Goal: Information Seeking & Learning: Learn about a topic

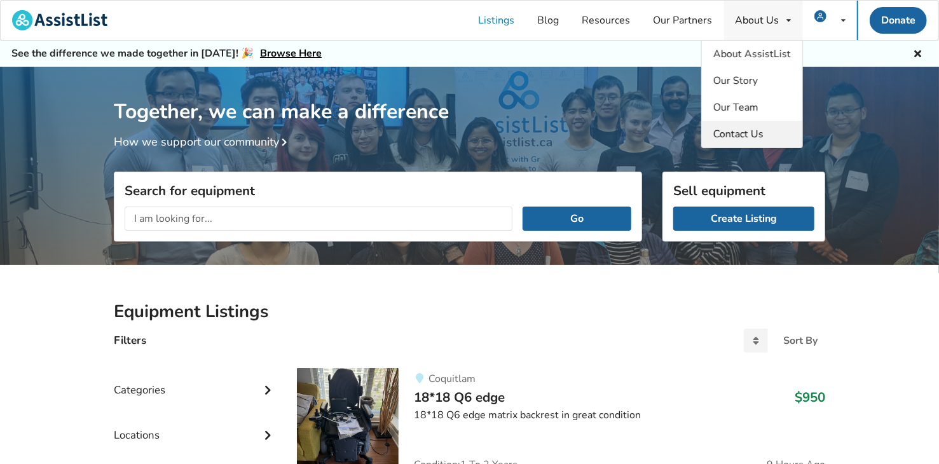
click at [759, 130] on span "Contact Us" at bounding box center [738, 134] width 50 height 14
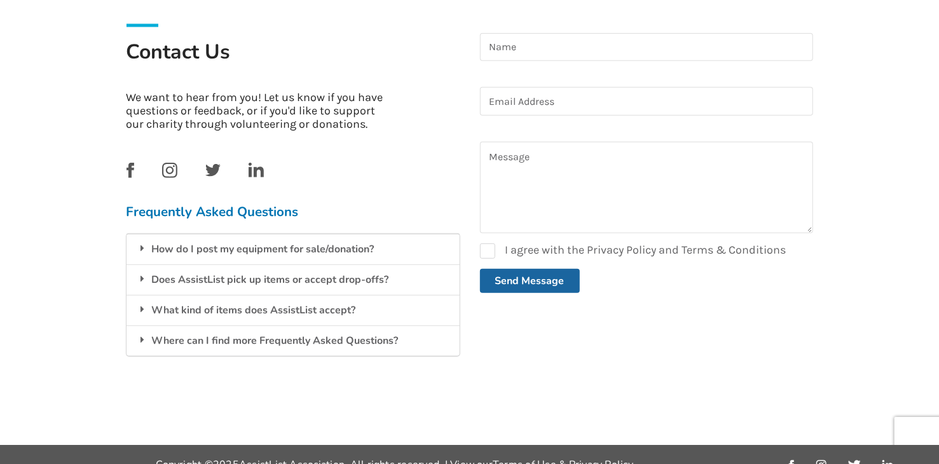
scroll to position [308, 0]
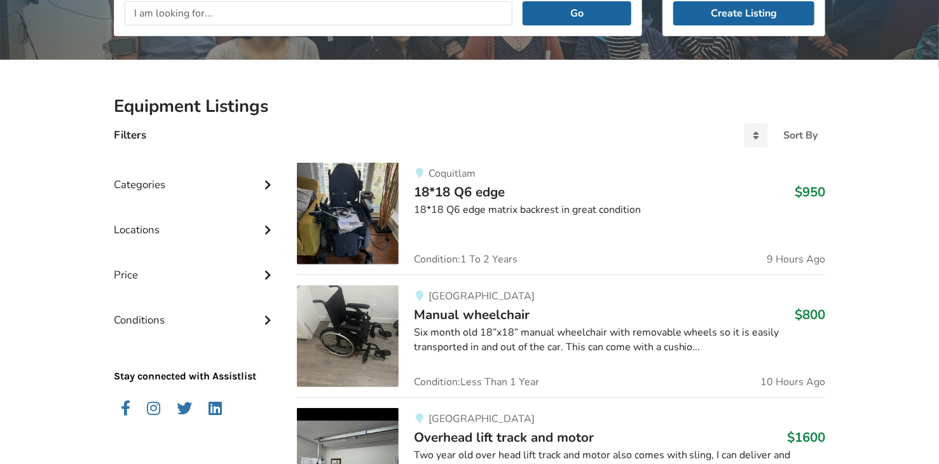
scroll to position [318, 0]
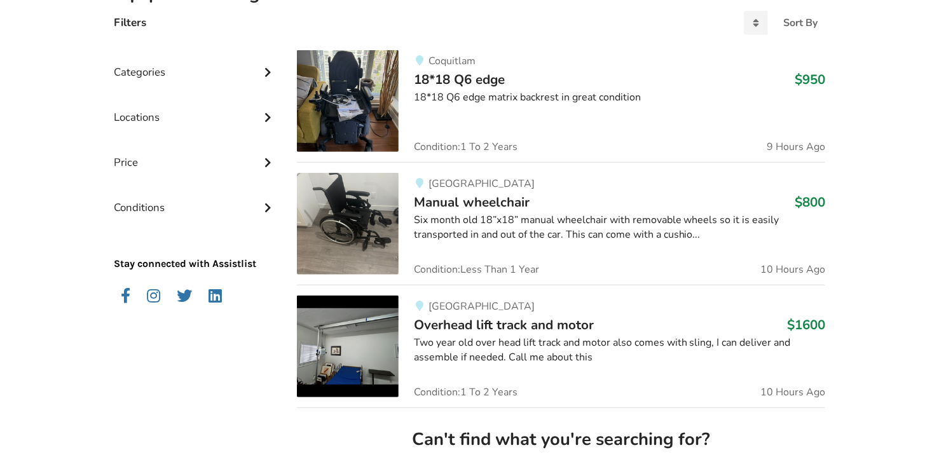
click at [255, 69] on div "Categories" at bounding box center [195, 62] width 163 height 45
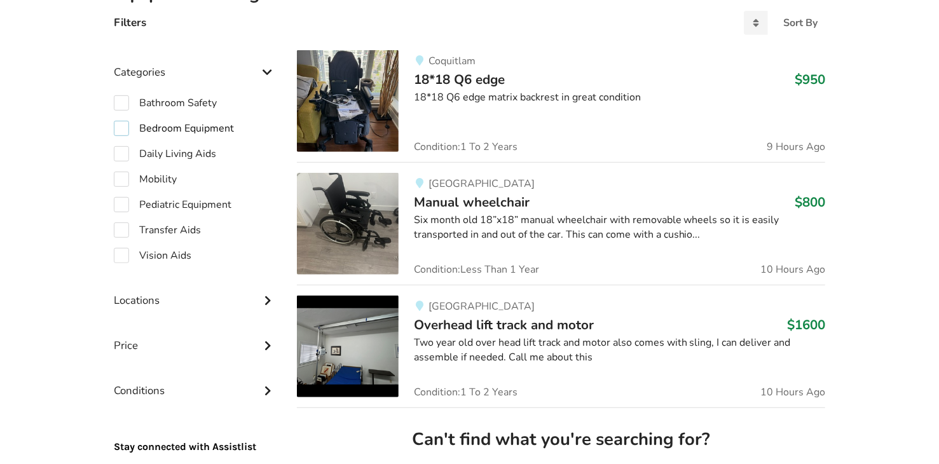
click at [213, 128] on label "Bedroom Equipment" at bounding box center [174, 128] width 120 height 15
checkbox input "true"
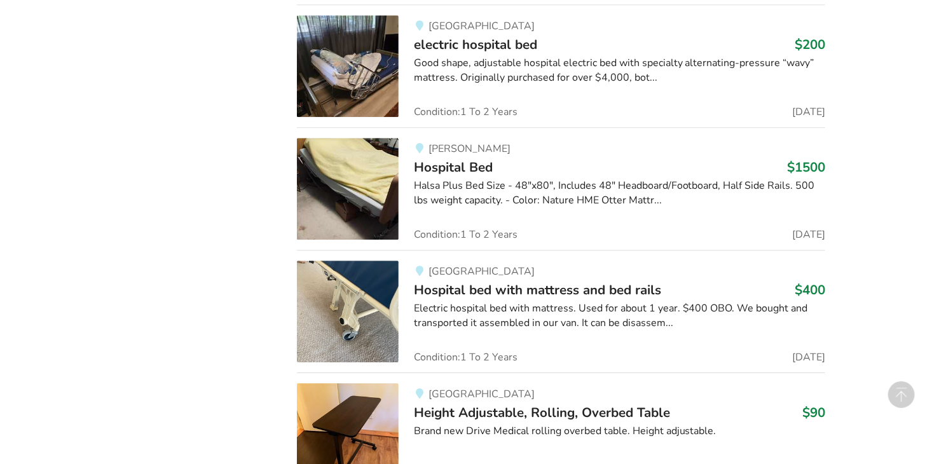
scroll to position [2150, 0]
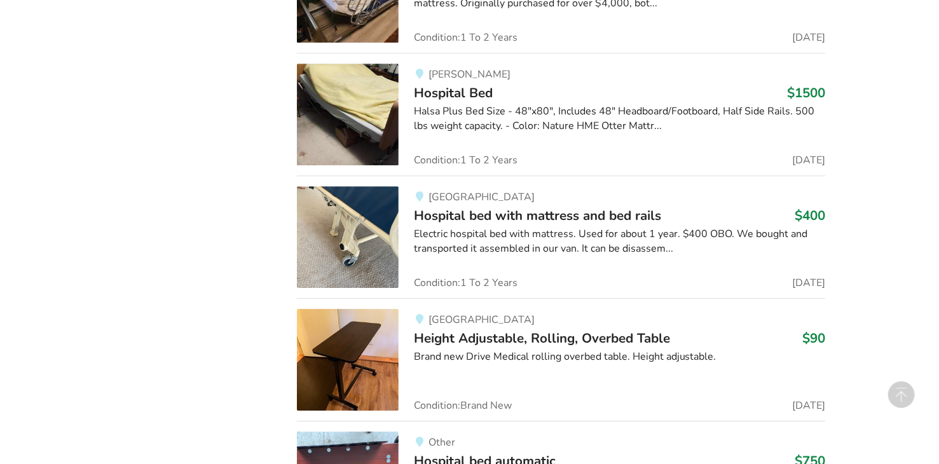
click at [383, 219] on img at bounding box center [348, 237] width 102 height 102
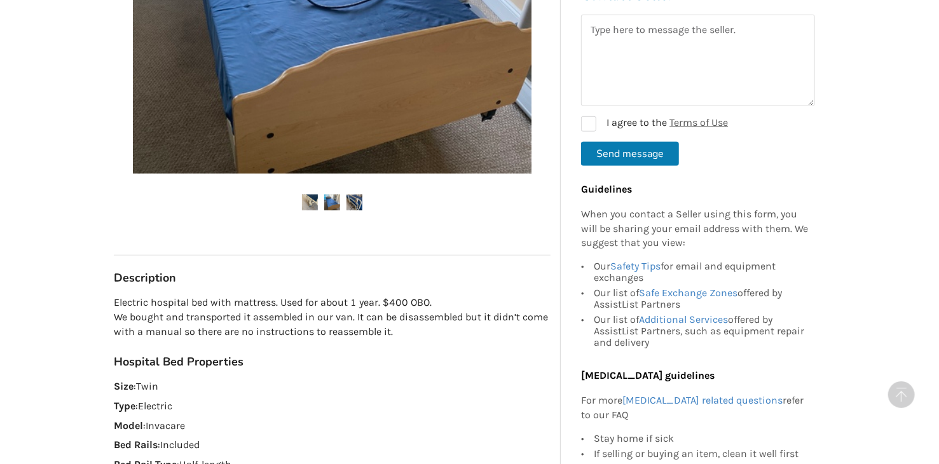
scroll to position [508, 0]
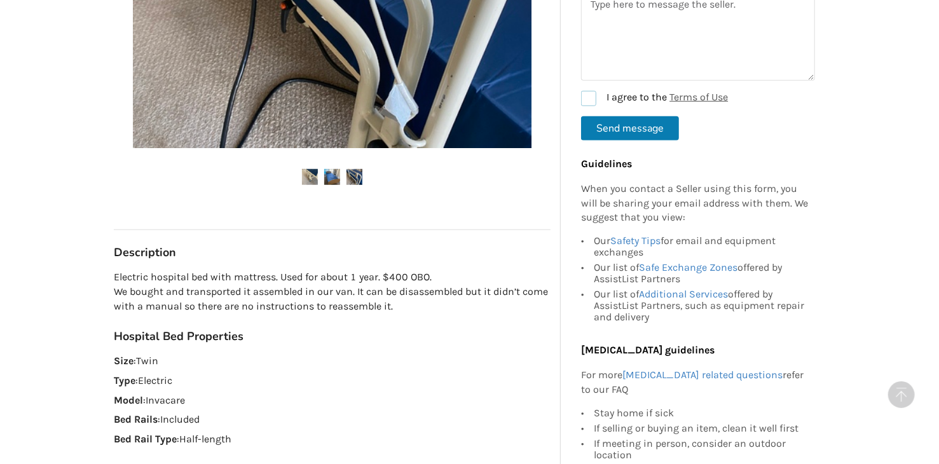
click at [590, 101] on label "I agree to the Terms of Use" at bounding box center [654, 98] width 147 height 15
checkbox input "true"
click at [601, 137] on button "Send message" at bounding box center [630, 128] width 98 height 24
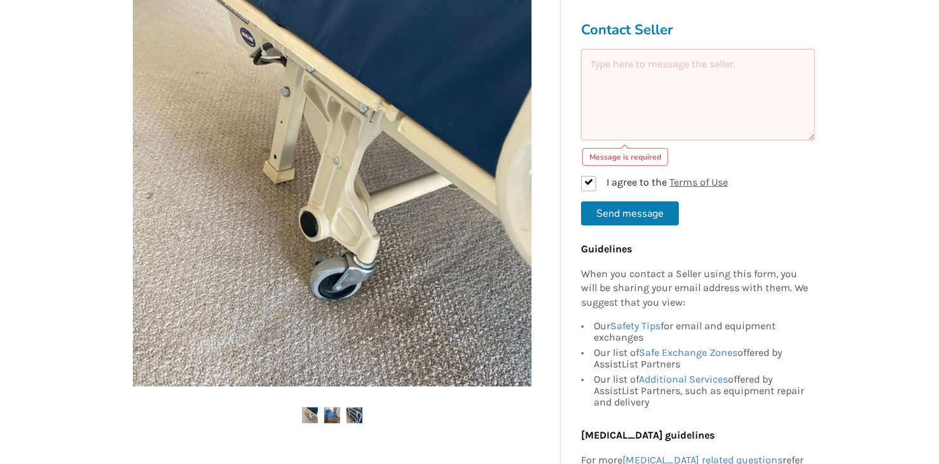
scroll to position [254, 0]
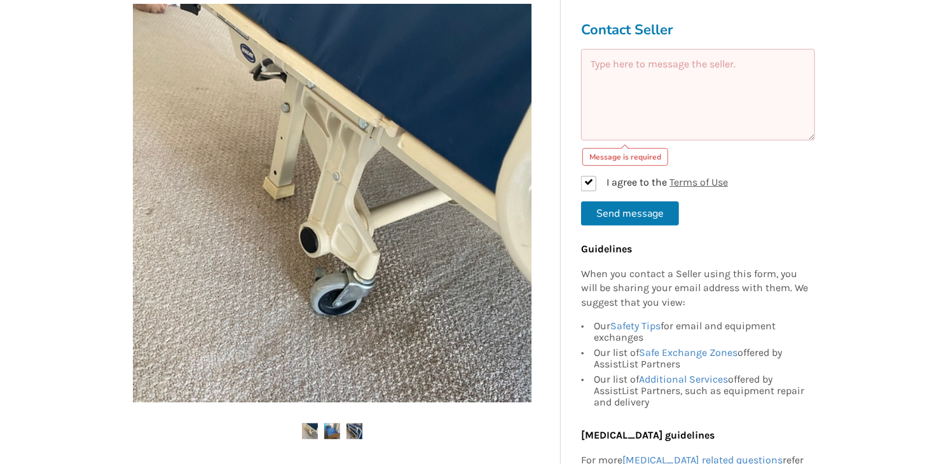
click at [628, 114] on textarea at bounding box center [698, 95] width 234 height 92
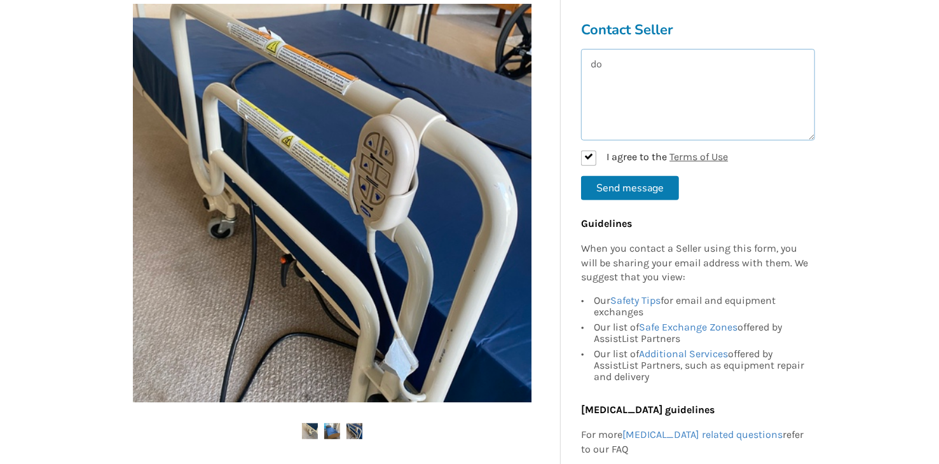
type textarea "d"
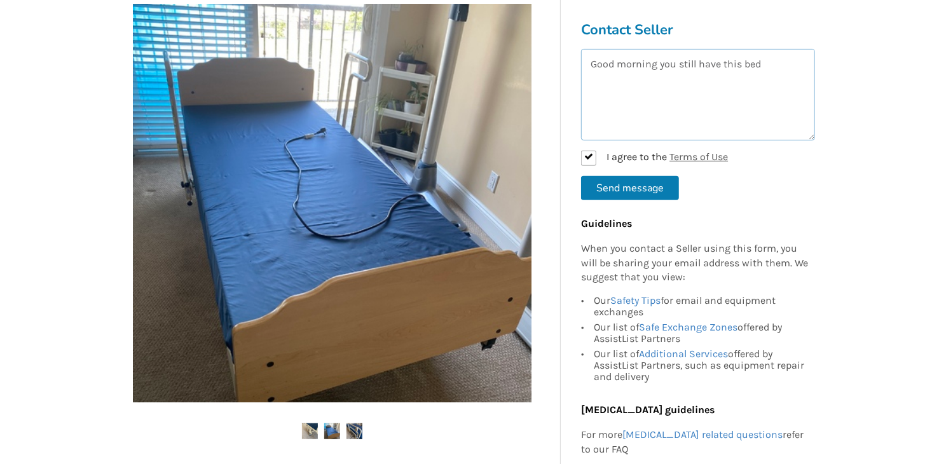
click at [777, 79] on textarea "Good morning you still have this bed" at bounding box center [698, 95] width 234 height 92
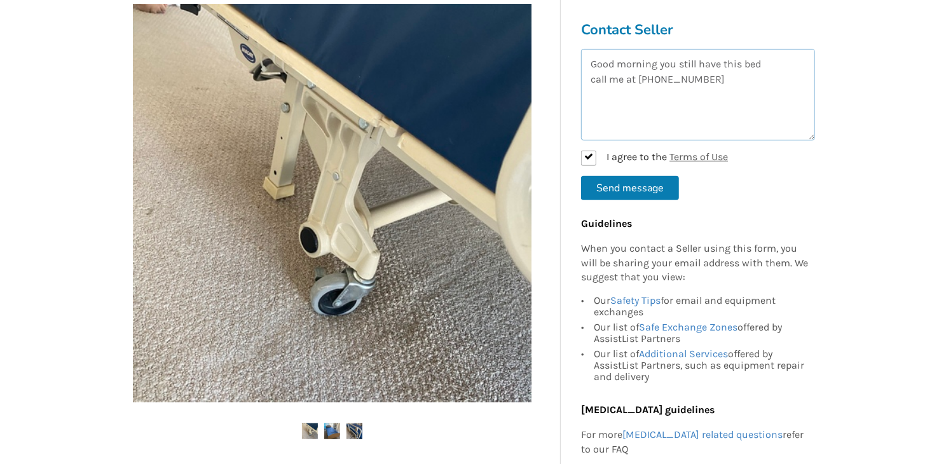
type textarea "Good morning you still have this bed call me at 604-308-5562"
click at [639, 196] on button "Send message" at bounding box center [630, 188] width 98 height 24
checkbox input "false"
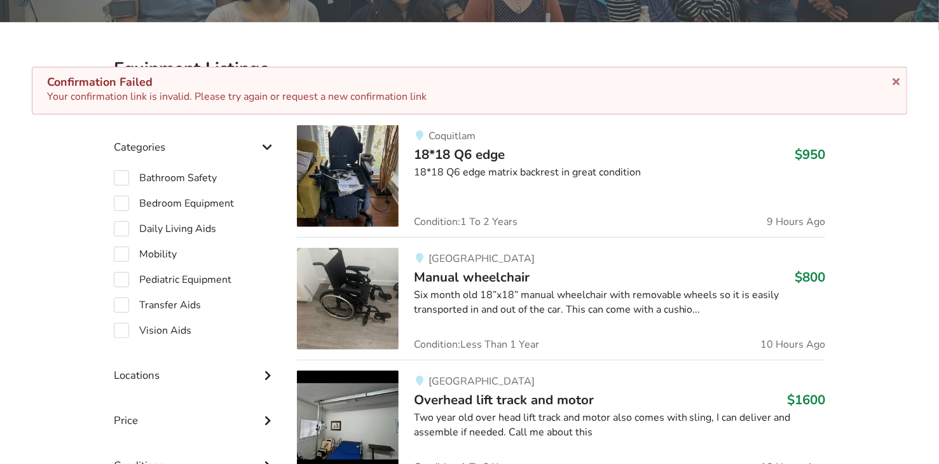
scroll to position [191, 0]
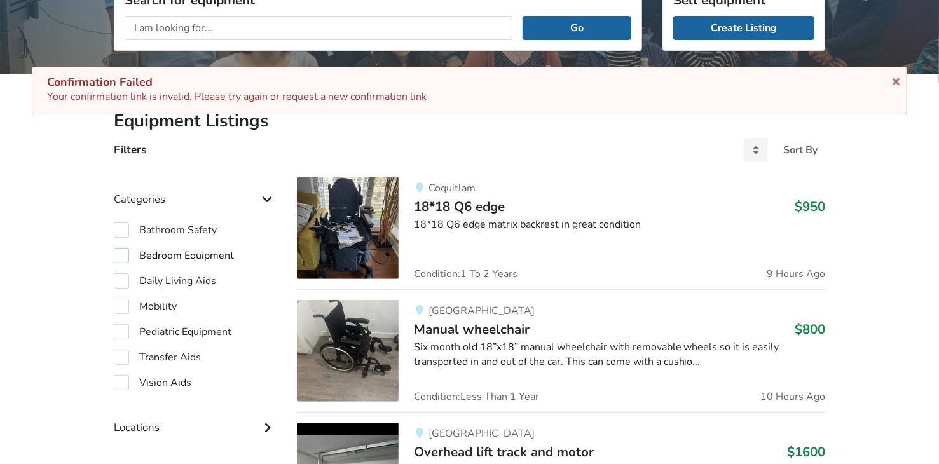
click at [160, 252] on label "Bedroom Equipment" at bounding box center [174, 255] width 120 height 15
checkbox input "true"
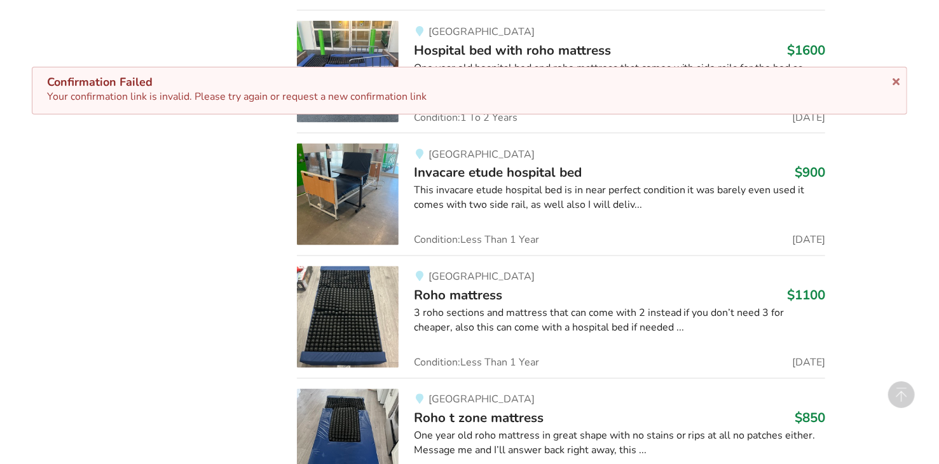
scroll to position [1207, 0]
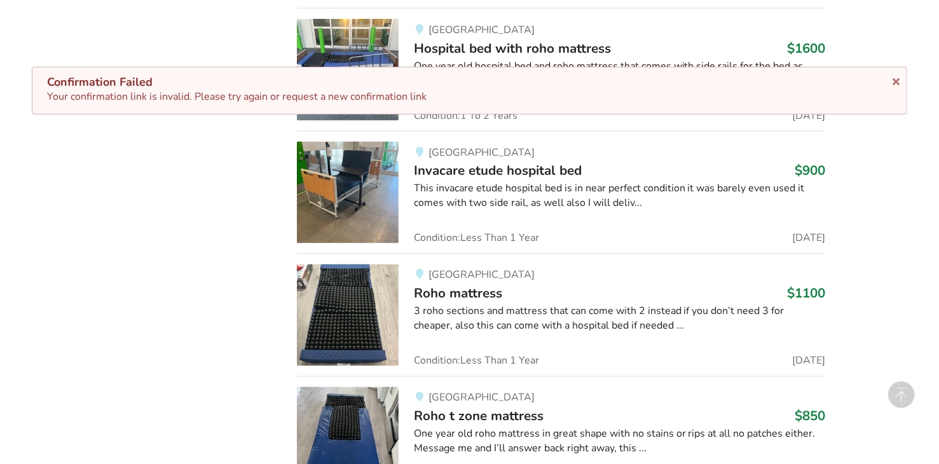
click at [355, 182] on img at bounding box center [348, 193] width 102 height 102
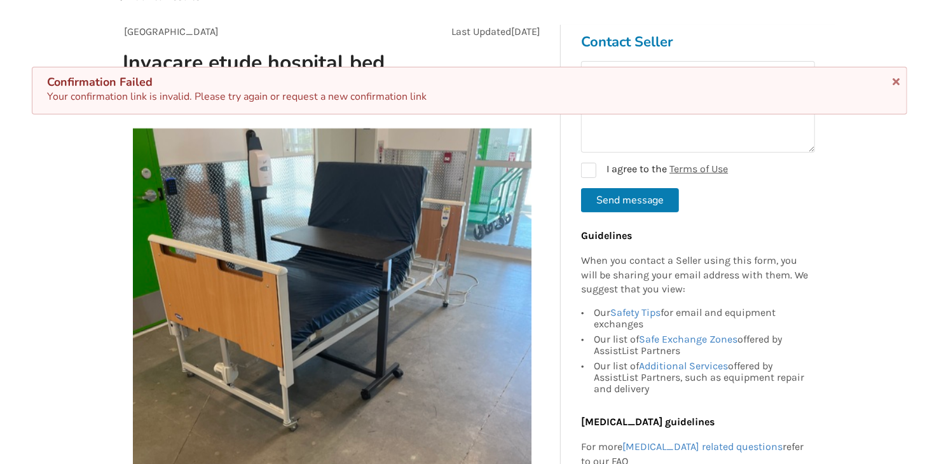
scroll to position [254, 0]
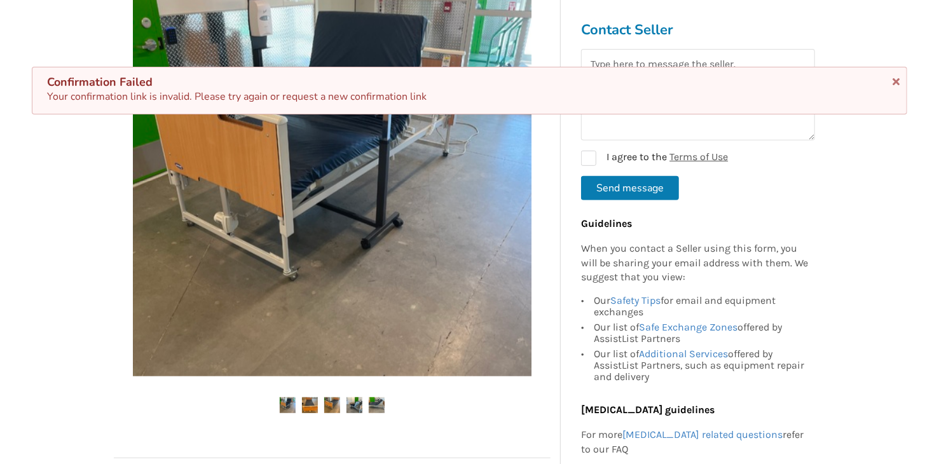
click at [369, 402] on img at bounding box center [377, 405] width 16 height 16
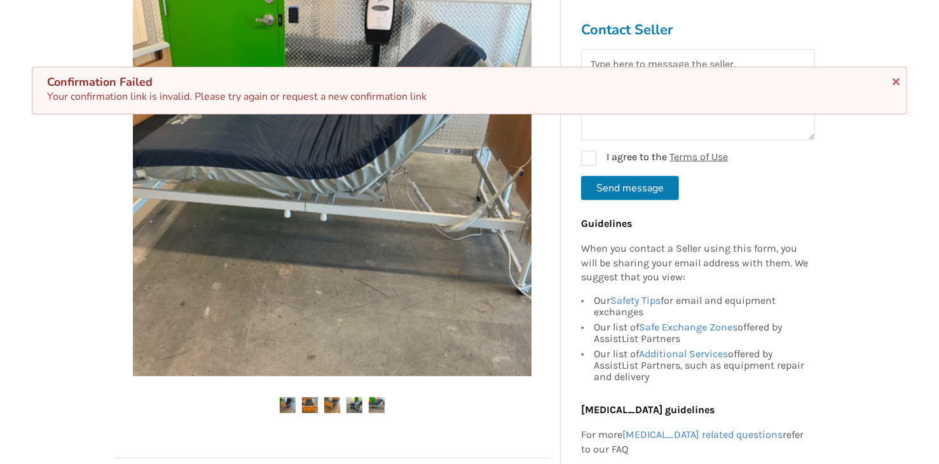
click at [348, 398] on img at bounding box center [354, 405] width 16 height 16
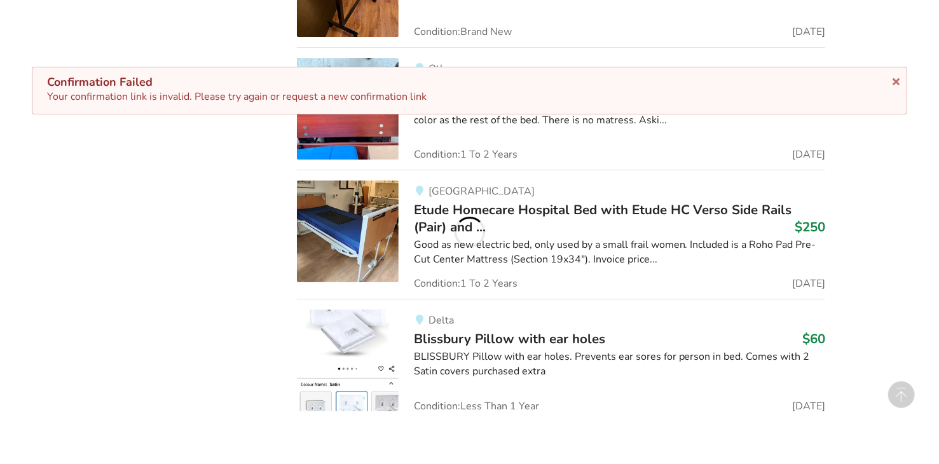
scroll to position [2531, 0]
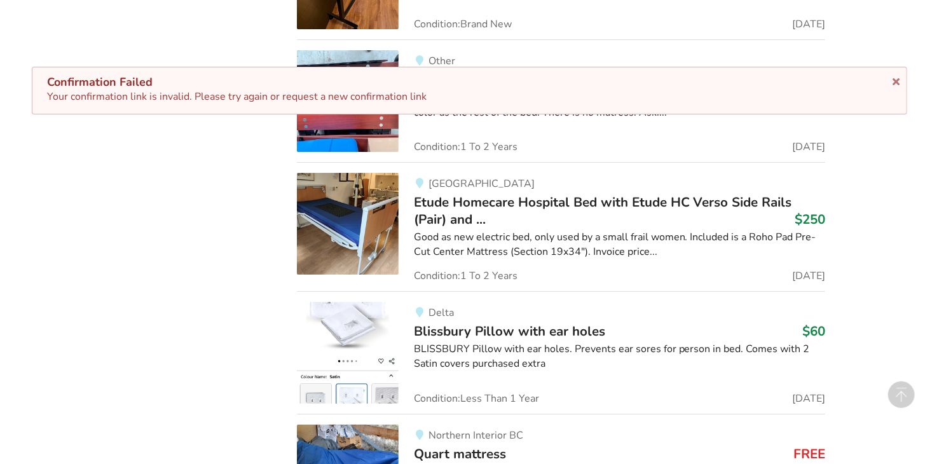
click at [370, 224] on img at bounding box center [348, 224] width 102 height 102
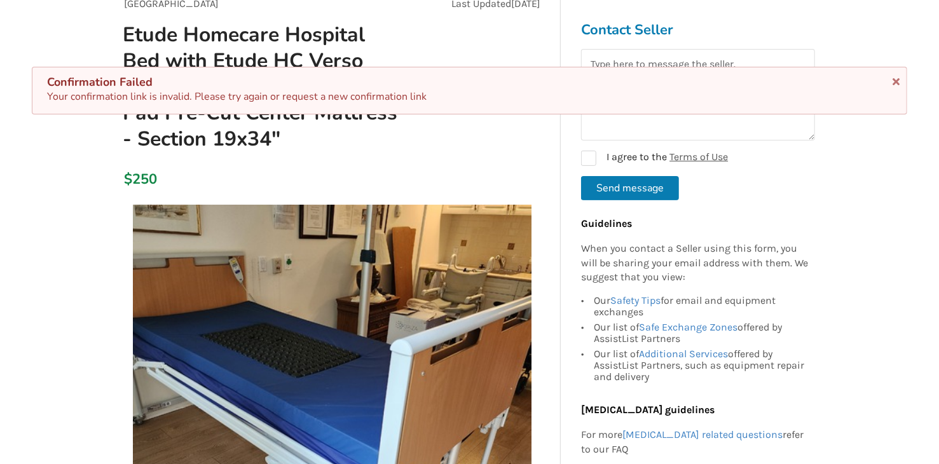
scroll to position [191, 0]
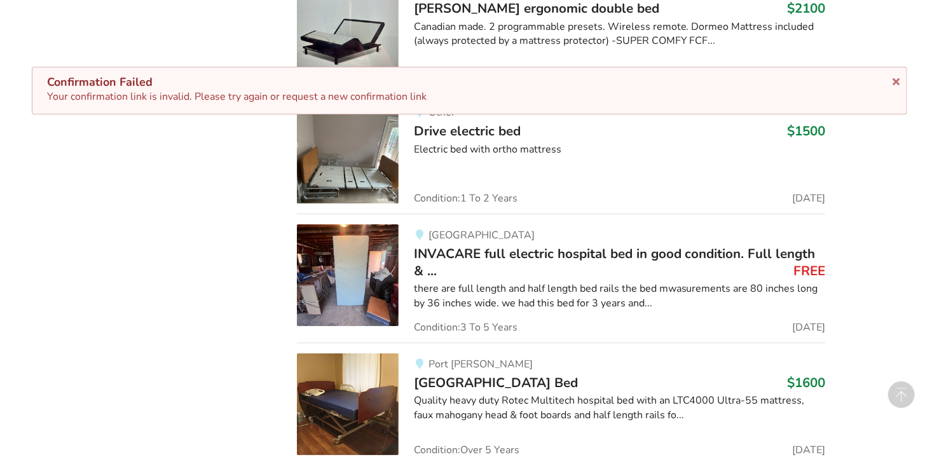
scroll to position [5279, 0]
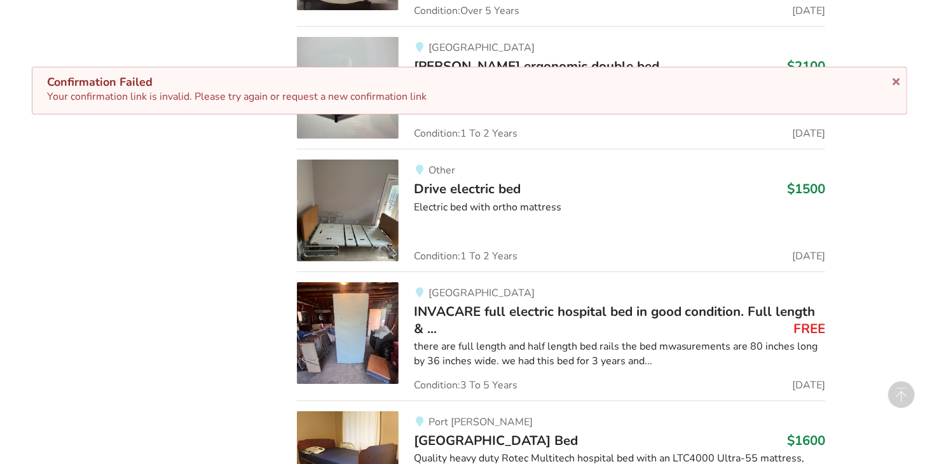
click at [358, 225] on img at bounding box center [348, 211] width 102 height 102
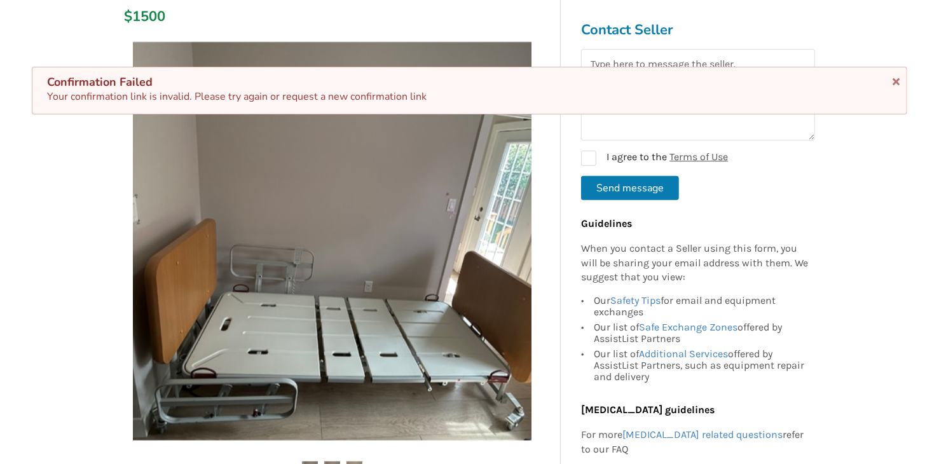
scroll to position [254, 0]
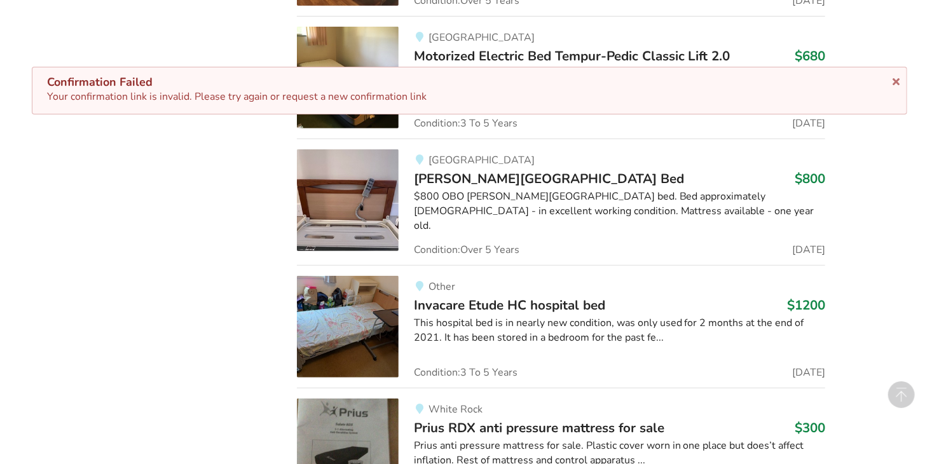
scroll to position [5724, 0]
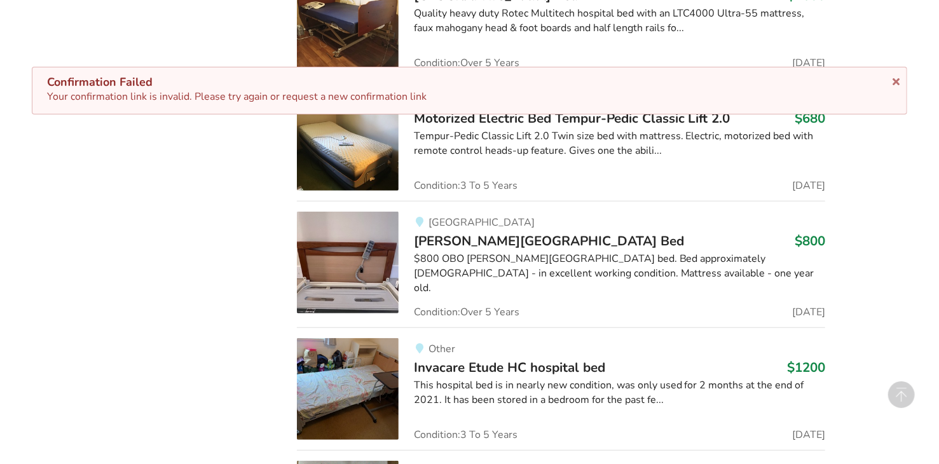
click at [384, 257] on img at bounding box center [348, 263] width 102 height 102
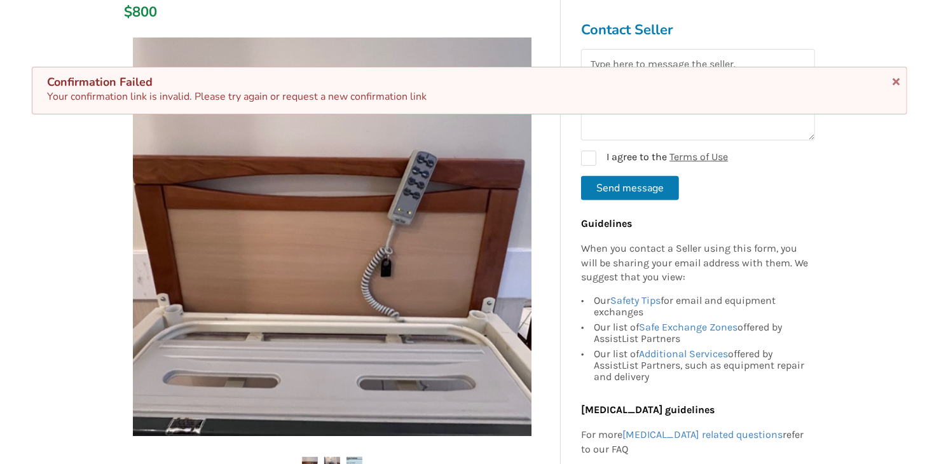
scroll to position [254, 0]
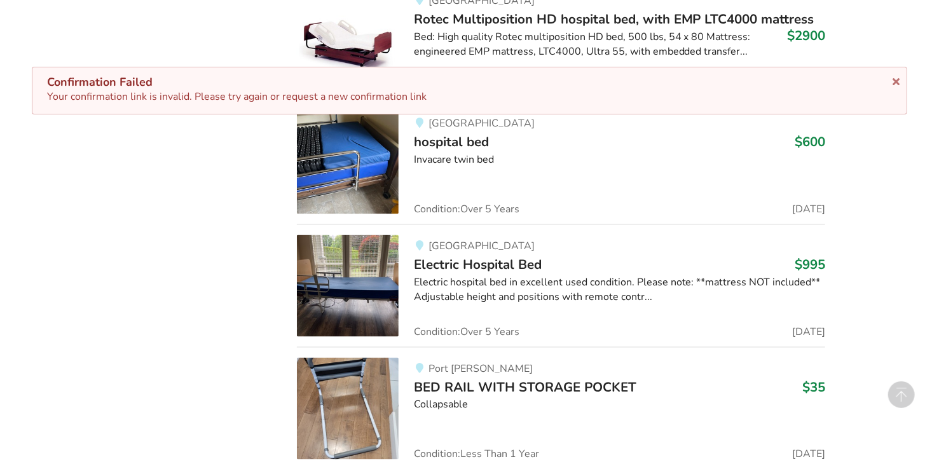
scroll to position [9149, 0]
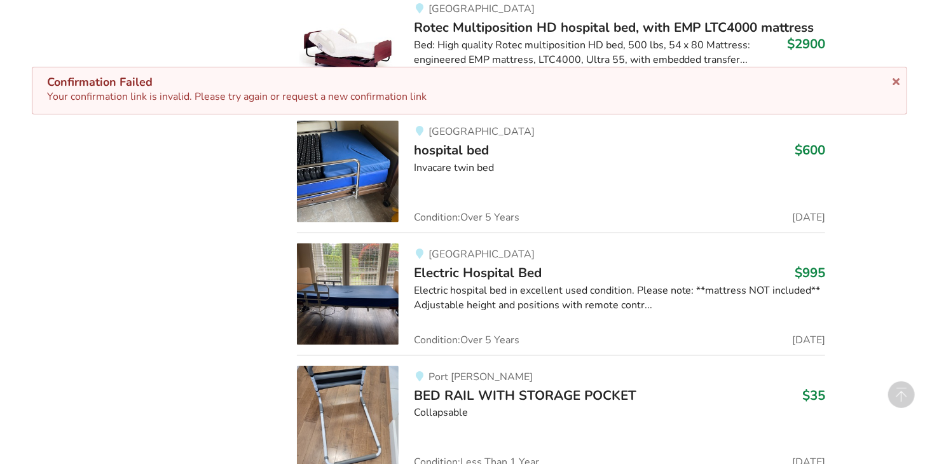
click at [362, 264] on img at bounding box center [348, 294] width 102 height 102
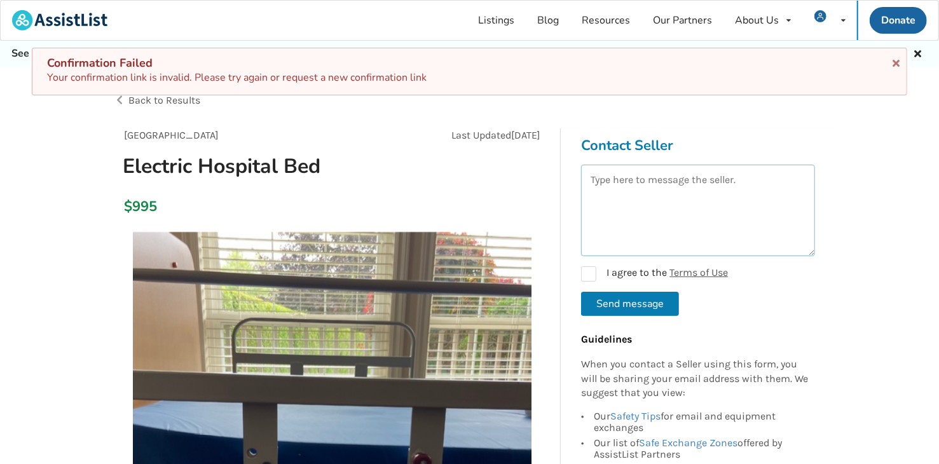
click at [608, 214] on textarea at bounding box center [698, 211] width 234 height 92
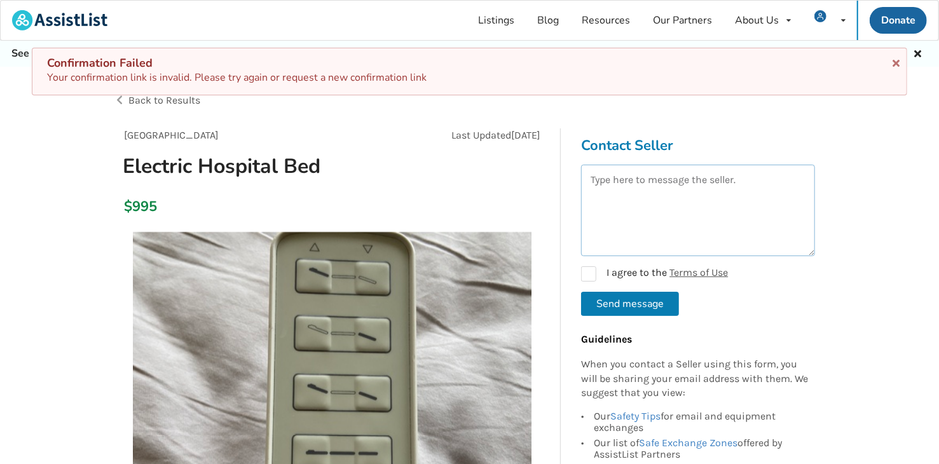
click at [620, 186] on textarea at bounding box center [698, 211] width 234 height 92
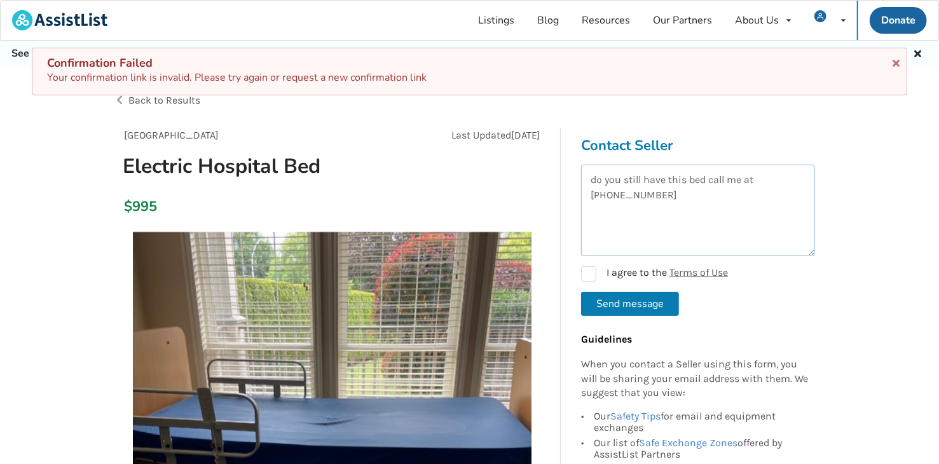
type textarea "do you still have this bed call me at 604-308-5562"
click at [590, 281] on form "do you still have this bed call me at 604-308-5562 I agree to the Terms of Use …" at bounding box center [698, 240] width 234 height 151
click at [589, 279] on label "I agree to the Terms of Use" at bounding box center [654, 273] width 147 height 15
checkbox input "true"
click at [627, 308] on button "Send message" at bounding box center [630, 304] width 98 height 24
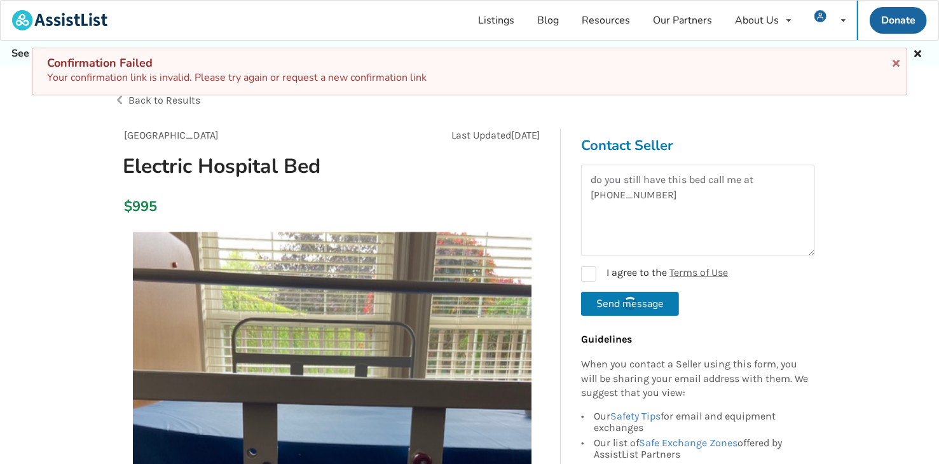
checkbox input "false"
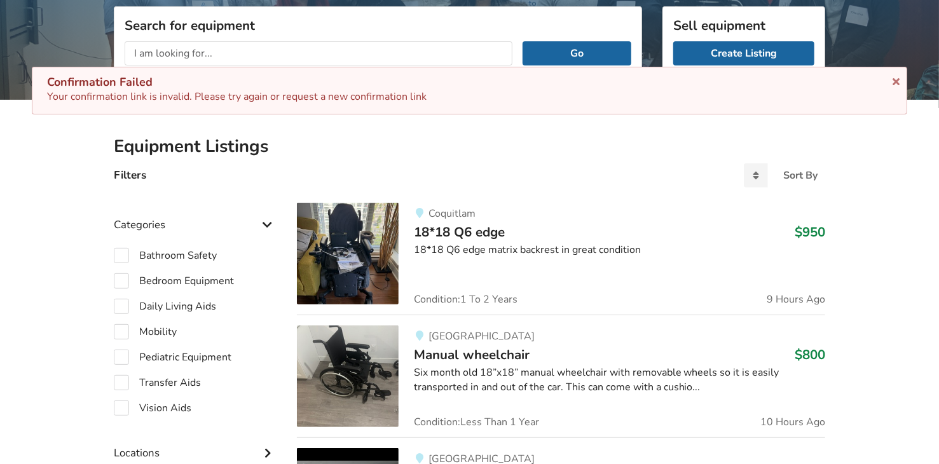
scroll to position [318, 0]
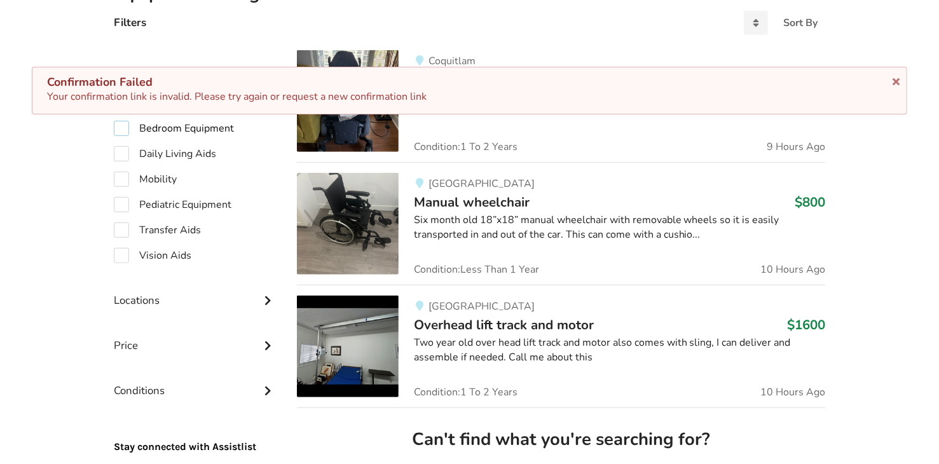
click at [126, 134] on label "Bedroom Equipment" at bounding box center [174, 128] width 120 height 15
checkbox input "true"
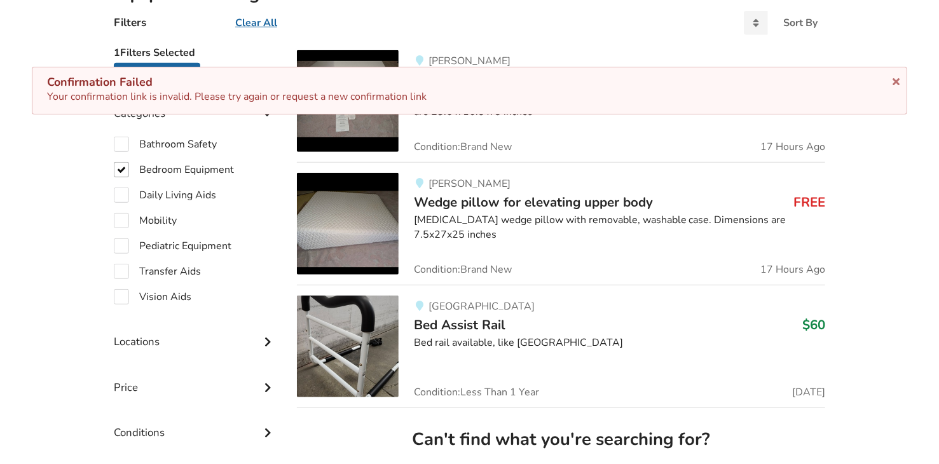
click at [119, 272] on label "Transfer Aids" at bounding box center [157, 271] width 87 height 15
checkbox input "true"
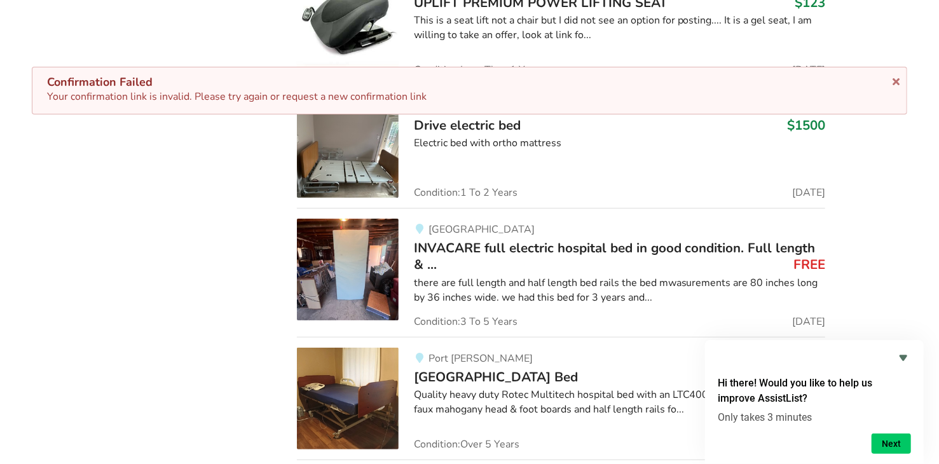
scroll to position [8137, 0]
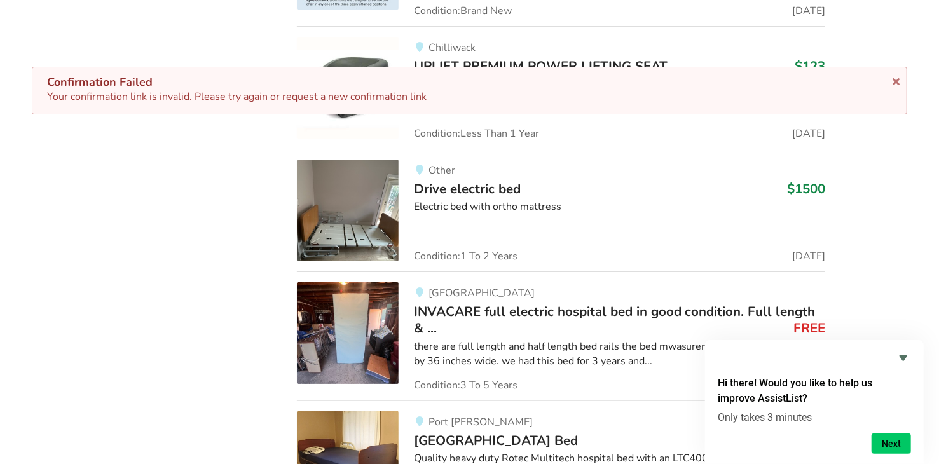
click at [340, 221] on img at bounding box center [348, 211] width 102 height 102
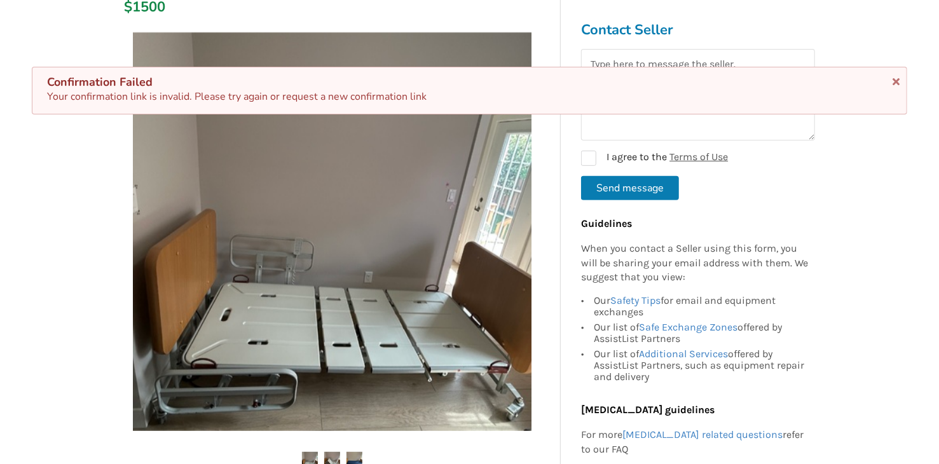
scroll to position [254, 0]
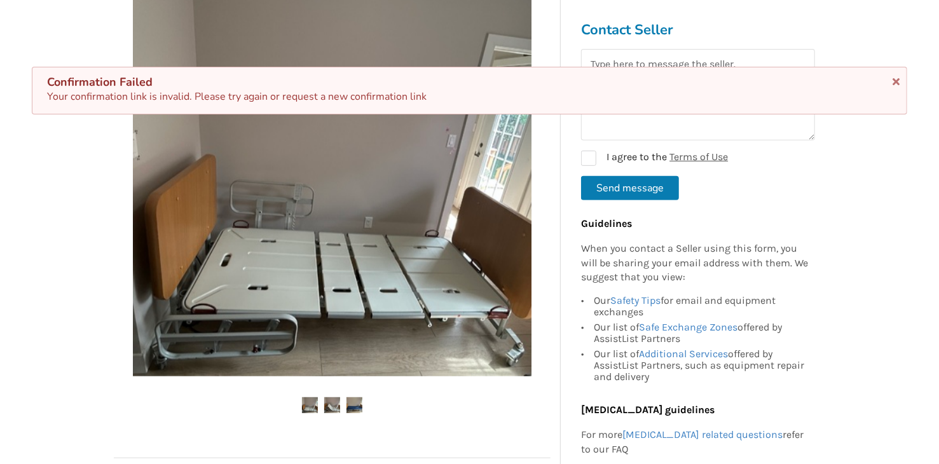
click at [329, 406] on img at bounding box center [332, 405] width 16 height 16
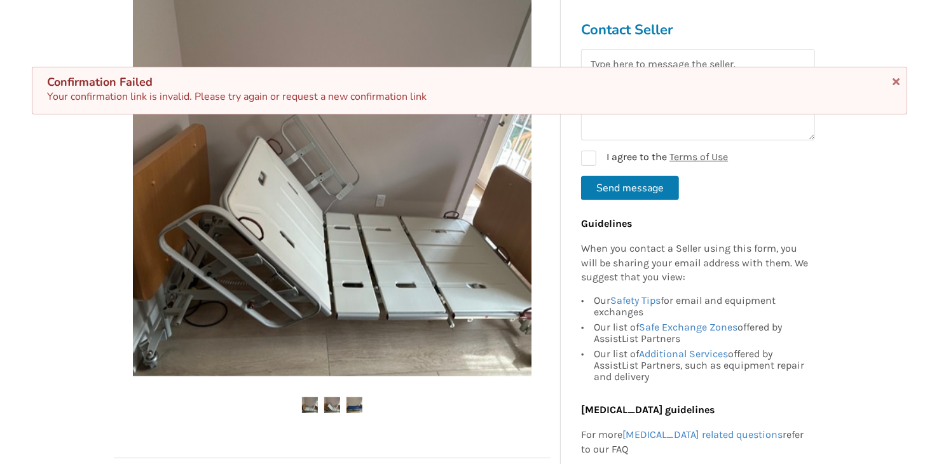
click at [363, 407] on ul at bounding box center [332, 405] width 437 height 17
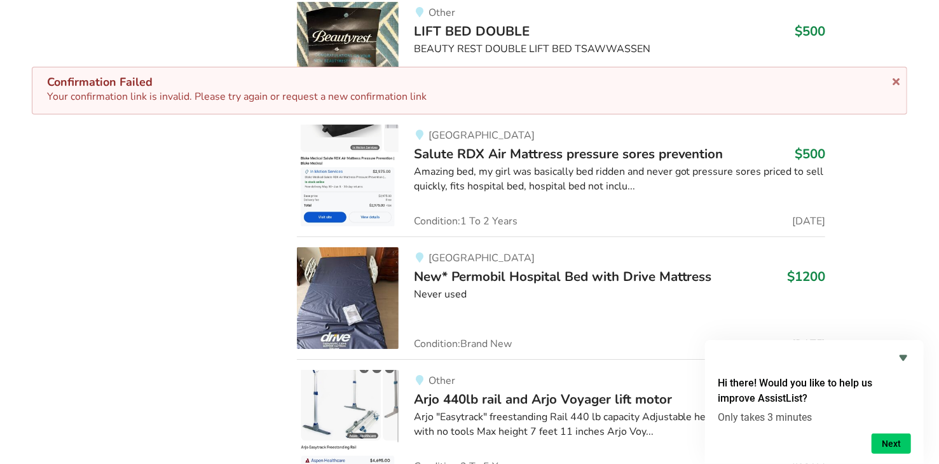
scroll to position [16058, 0]
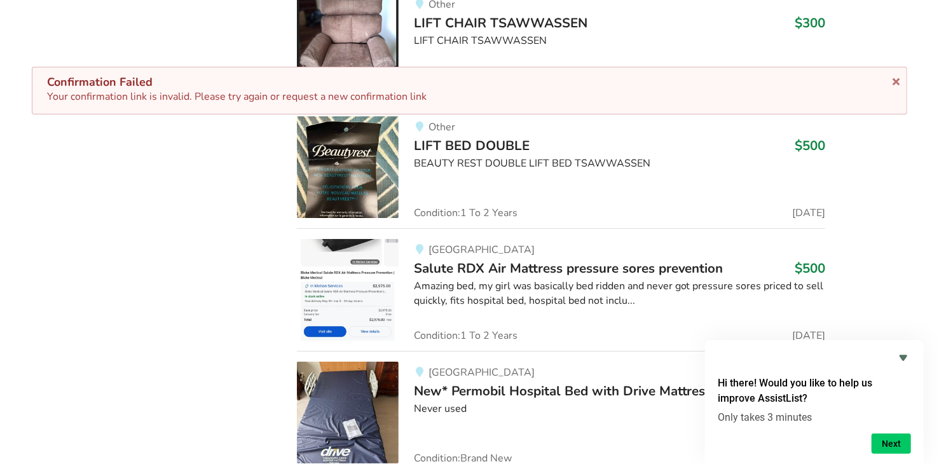
click at [334, 368] on img at bounding box center [348, 413] width 102 height 102
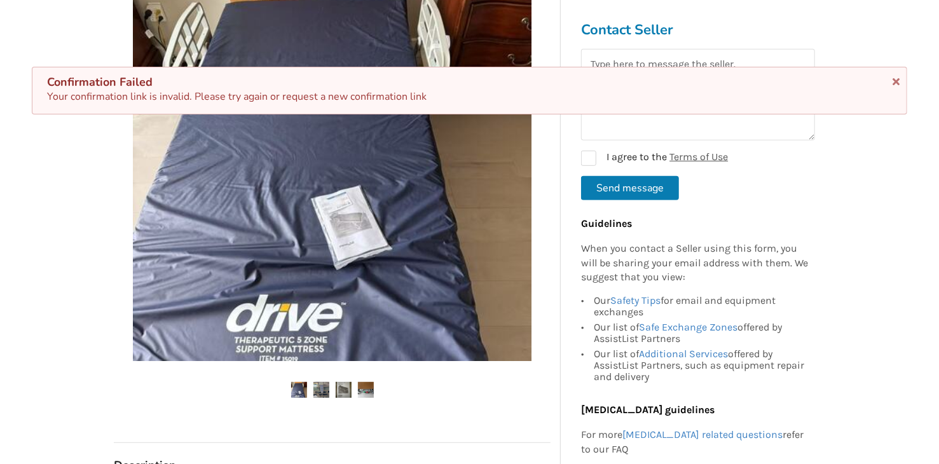
scroll to position [318, 0]
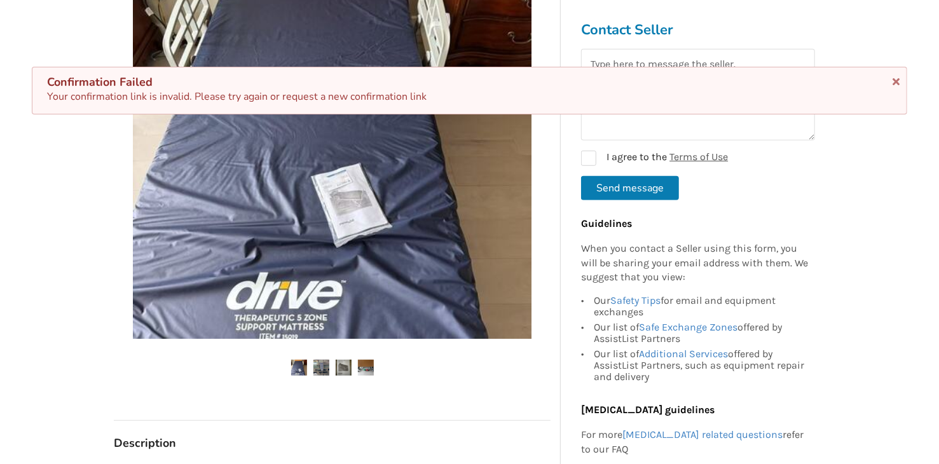
click at [322, 370] on img at bounding box center [321, 368] width 16 height 16
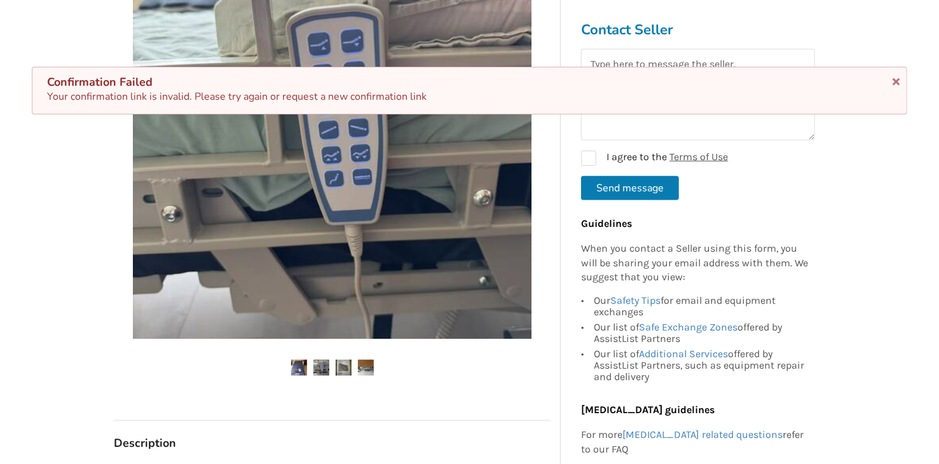
click at [350, 366] on img at bounding box center [344, 368] width 16 height 16
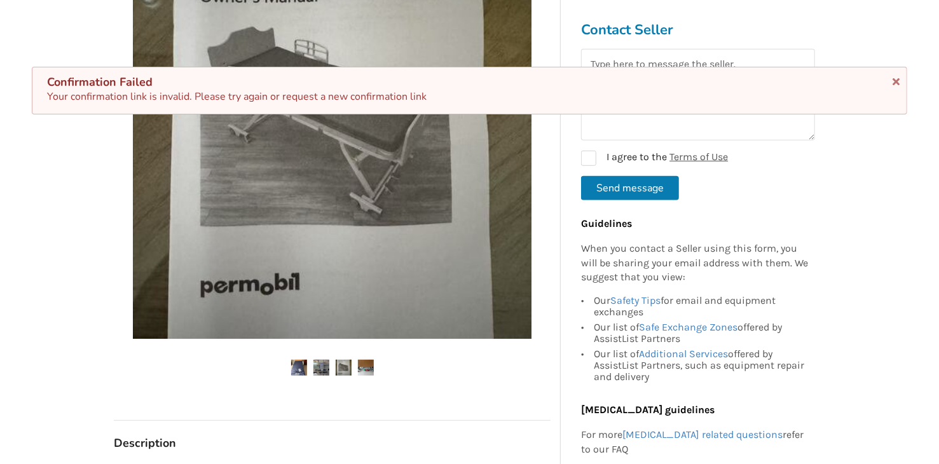
click at [367, 366] on img at bounding box center [366, 368] width 16 height 16
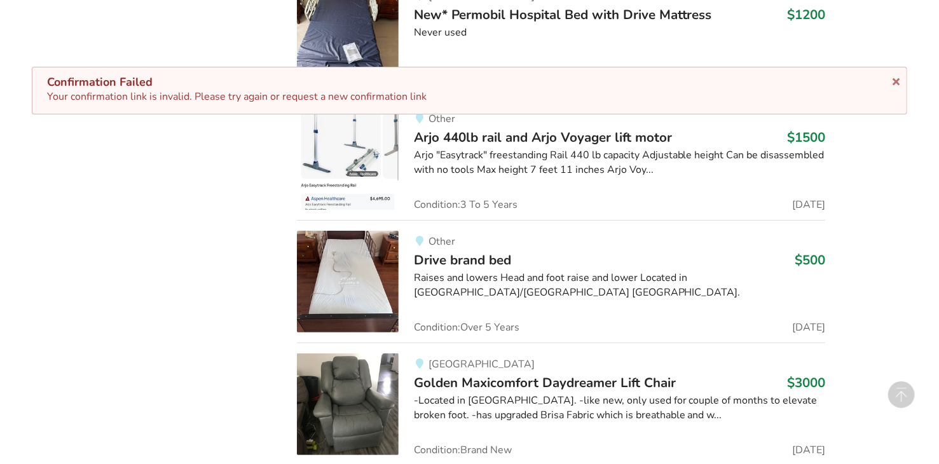
scroll to position [16479, 0]
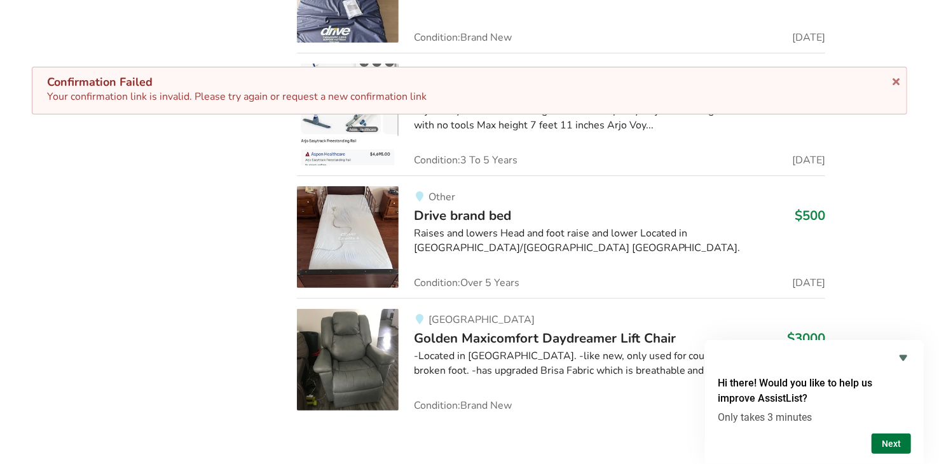
click at [897, 444] on button "Next" at bounding box center [890, 443] width 39 height 20
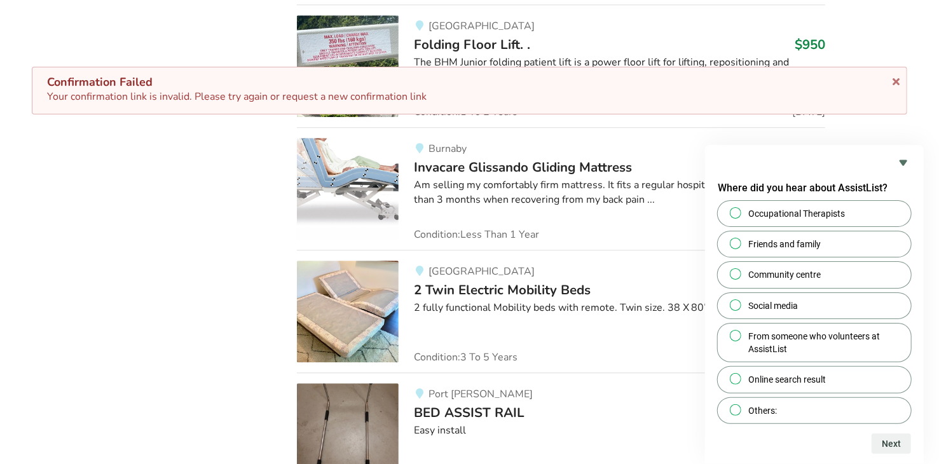
scroll to position [11481, 0]
